Goal: Task Accomplishment & Management: Complete application form

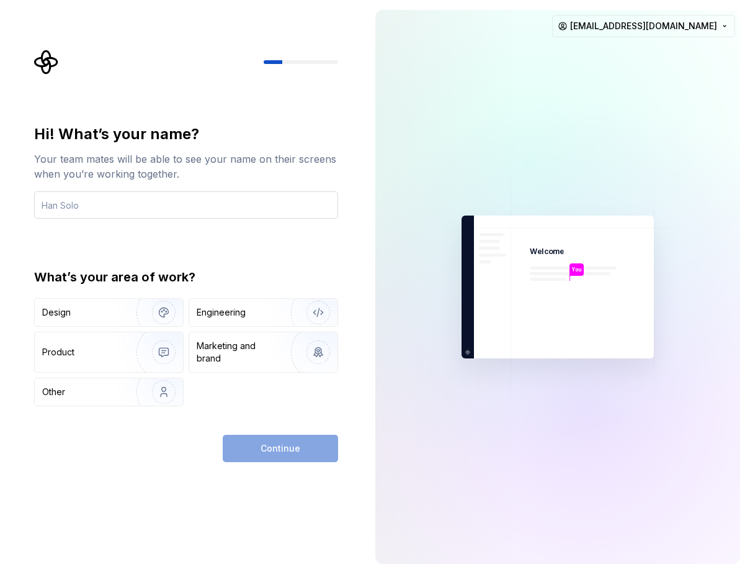
click at [122, 195] on input "text" at bounding box center [186, 204] width 304 height 27
type input "GT Design"
click at [116, 310] on img "button" at bounding box center [155, 312] width 79 height 83
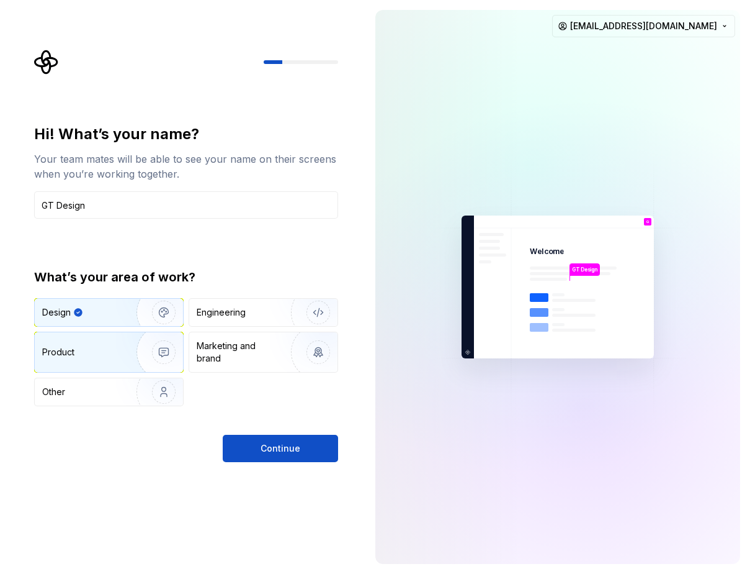
click at [140, 351] on img "button" at bounding box center [155, 351] width 79 height 83
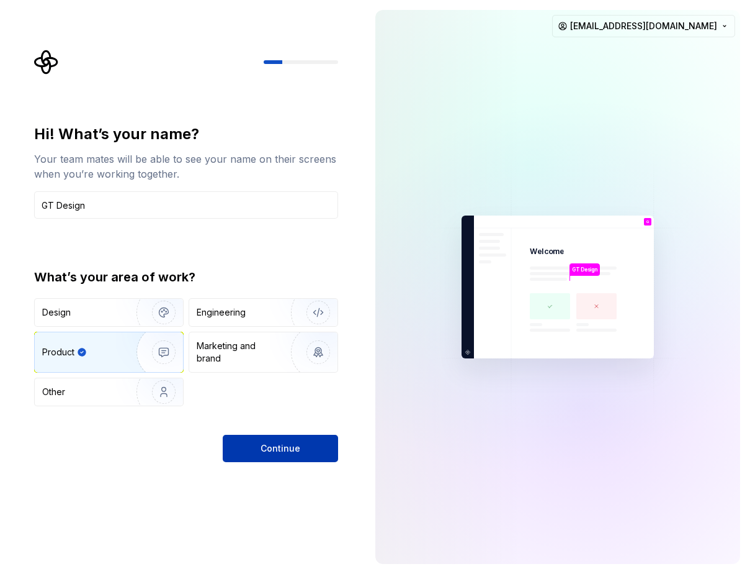
click at [277, 452] on span "Continue" at bounding box center [281, 448] width 40 height 12
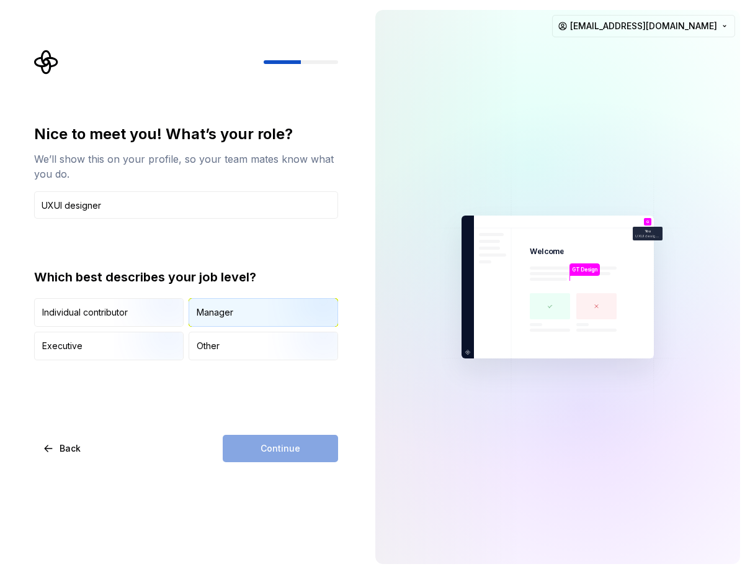
type input "UXUI designer"
click at [218, 322] on div "Manager" at bounding box center [263, 312] width 148 height 27
click at [256, 457] on button "Continue" at bounding box center [280, 448] width 115 height 27
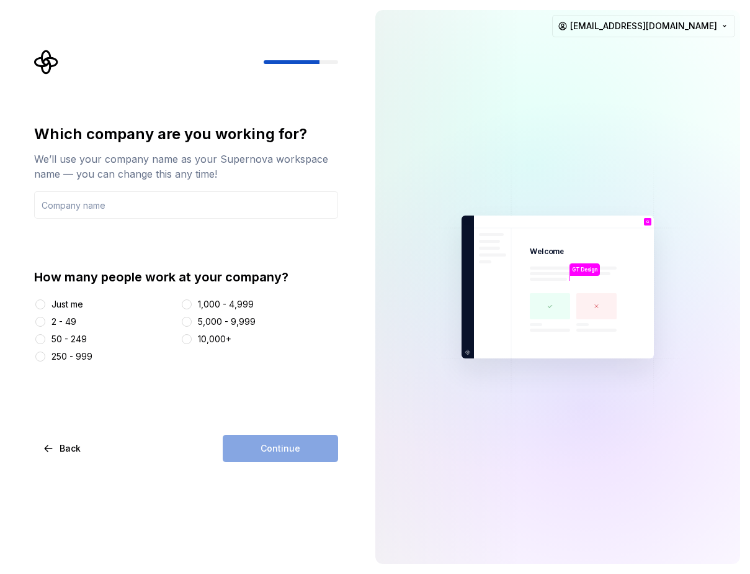
click at [76, 352] on div "250 - 999" at bounding box center [72, 356] width 41 height 12
click at [45, 352] on button "250 - 999" at bounding box center [40, 356] width 10 height 10
click at [89, 213] on input "text" at bounding box center [186, 204] width 304 height 27
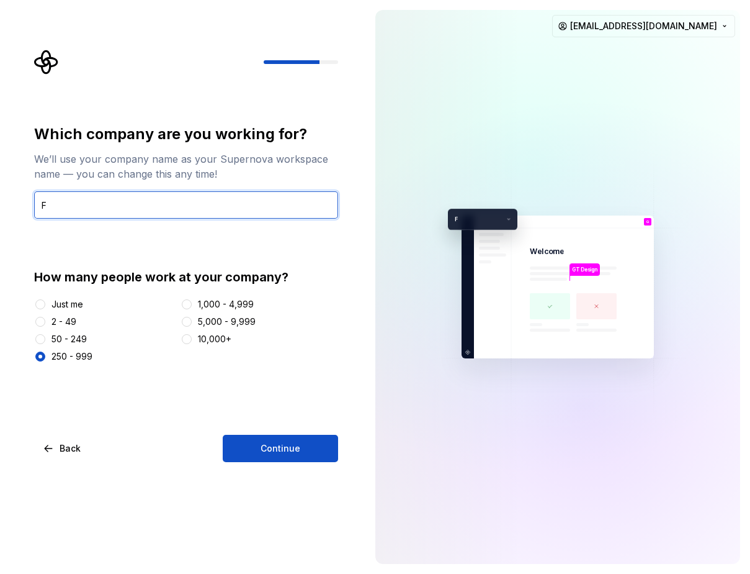
type input "F"
type input "GreenTomato"
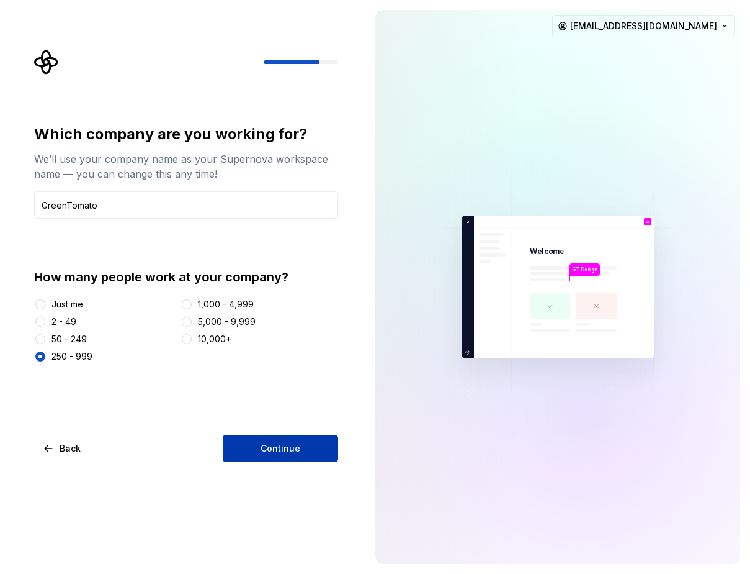
click at [294, 447] on span "Continue" at bounding box center [281, 448] width 40 height 12
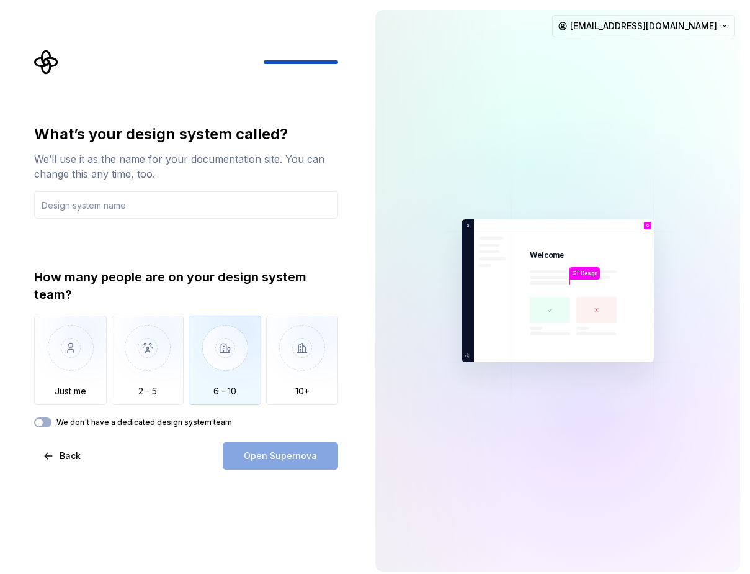
click at [222, 344] on img "button" at bounding box center [225, 356] width 73 height 83
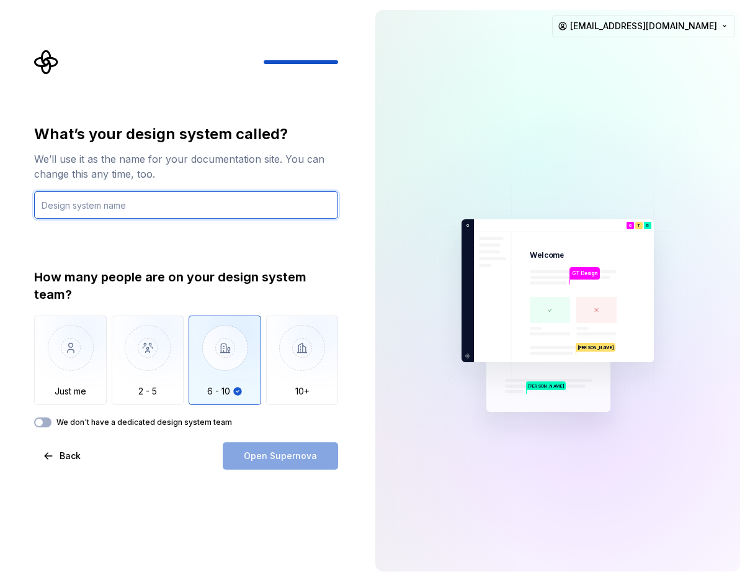
click at [179, 209] on input "text" at bounding box center [186, 204] width 304 height 27
type input "AA DLS (Testing)"
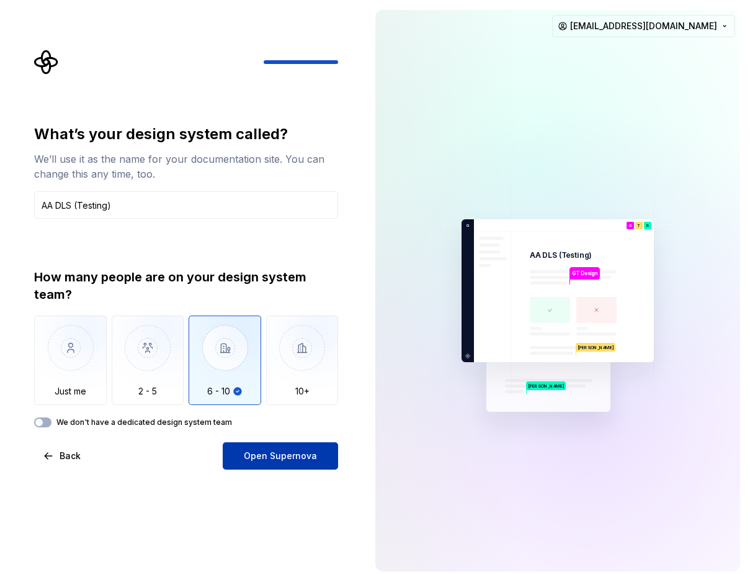
click at [288, 455] on span "Open Supernova" at bounding box center [280, 455] width 73 height 12
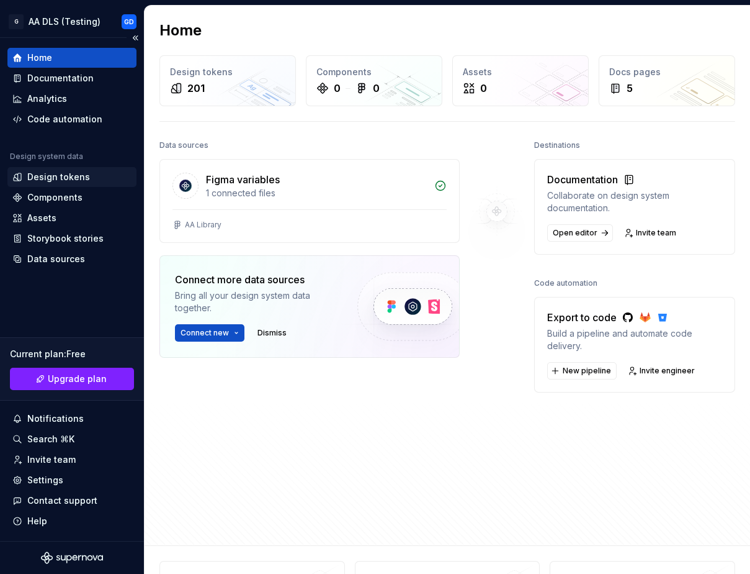
click at [64, 177] on div "Design tokens" at bounding box center [58, 177] width 63 height 12
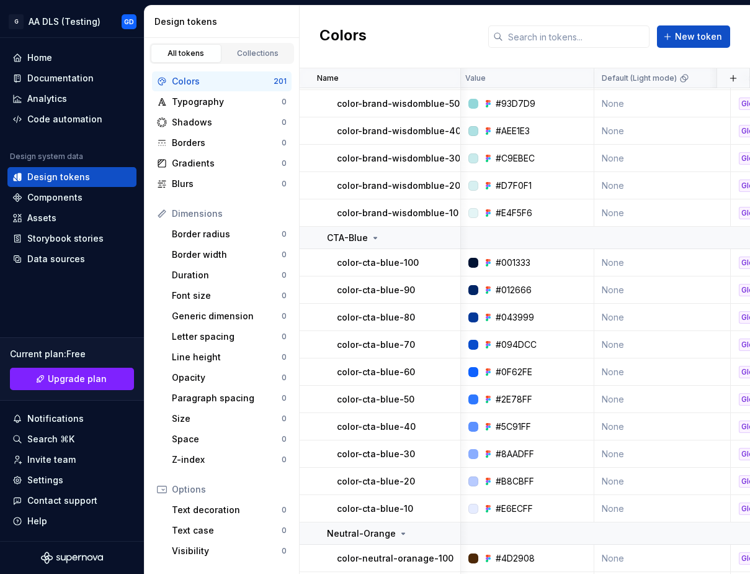
scroll to position [351, 3]
